Goal: Obtain resource: Obtain resource

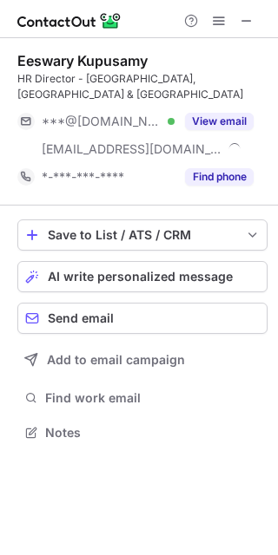
scroll to position [404, 278]
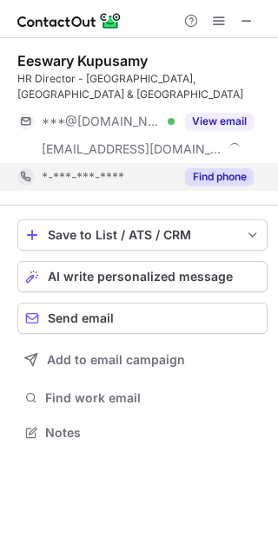
click at [205, 168] on button "Find phone" at bounding box center [219, 176] width 69 height 17
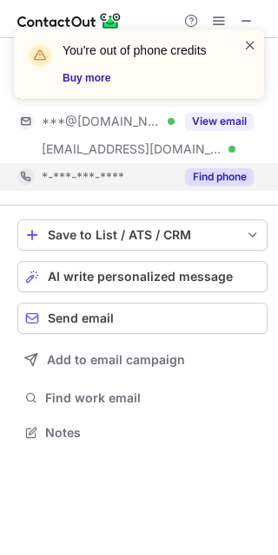
click at [246, 48] on span at bounding box center [250, 44] width 14 height 17
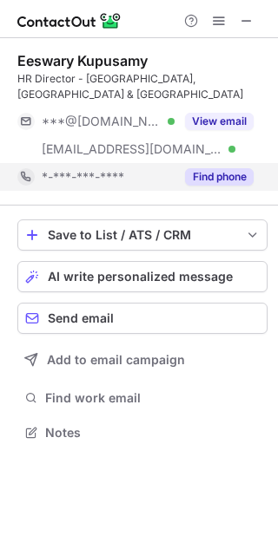
click at [217, 22] on div "You're out of phone credits Buy more" at bounding box center [139, 71] width 278 height 118
click at [217, 22] on span at bounding box center [219, 21] width 14 height 14
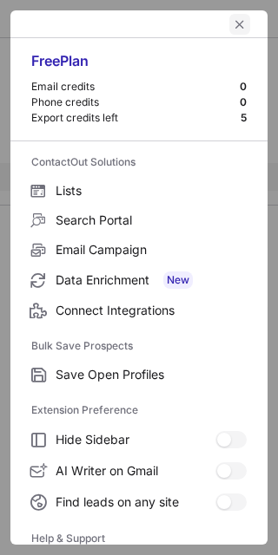
click at [233, 23] on span "left-button" at bounding box center [240, 24] width 14 height 14
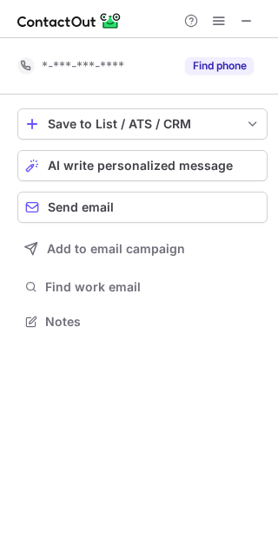
scroll to position [309, 278]
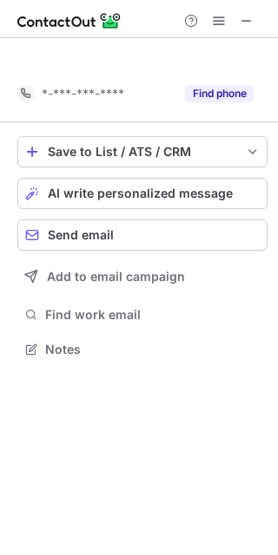
scroll to position [309, 278]
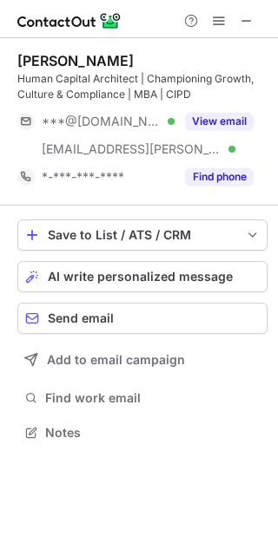
scroll to position [420, 278]
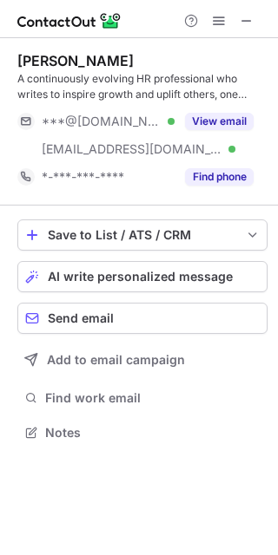
scroll to position [420, 278]
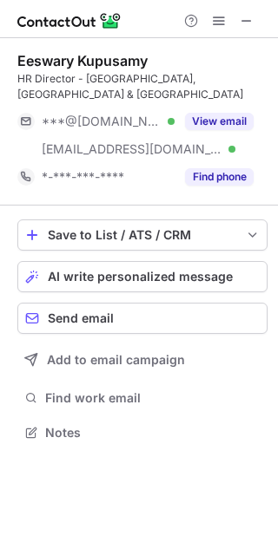
scroll to position [404, 278]
click at [244, 28] on span at bounding box center [247, 21] width 14 height 14
